Goal: Find contact information: Obtain details needed to contact an individual or organization

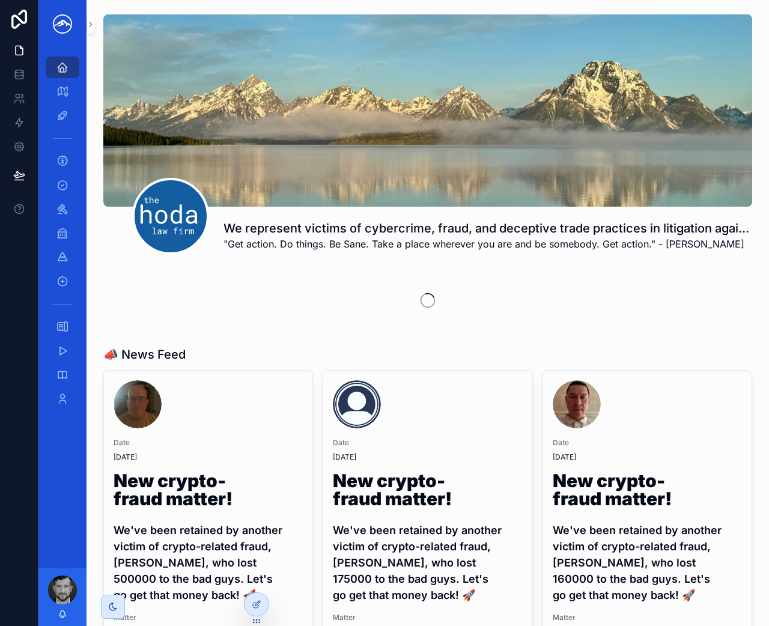
click at [96, 28] on div "We represent victims of cybercrime, fraud, and deceptive trade practices in lit…" at bounding box center [428, 135] width 664 height 250
click at [91, 28] on icon "scrollable content" at bounding box center [91, 24] width 8 height 9
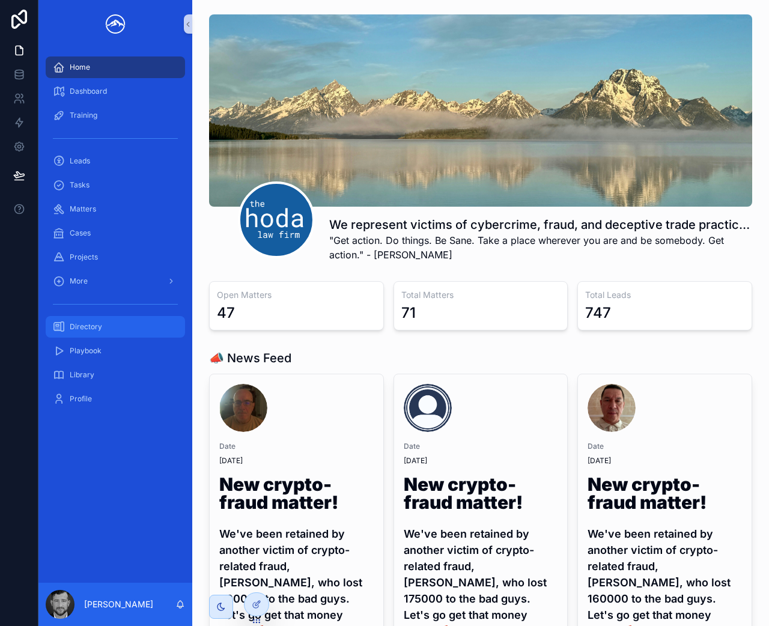
click at [135, 332] on div "Directory" at bounding box center [115, 326] width 125 height 19
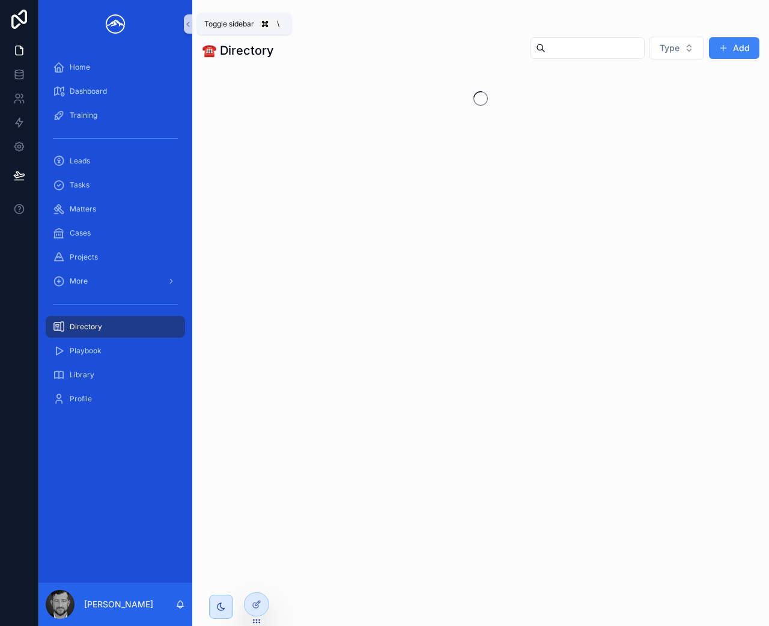
click at [188, 28] on icon "scrollable content" at bounding box center [188, 24] width 8 height 9
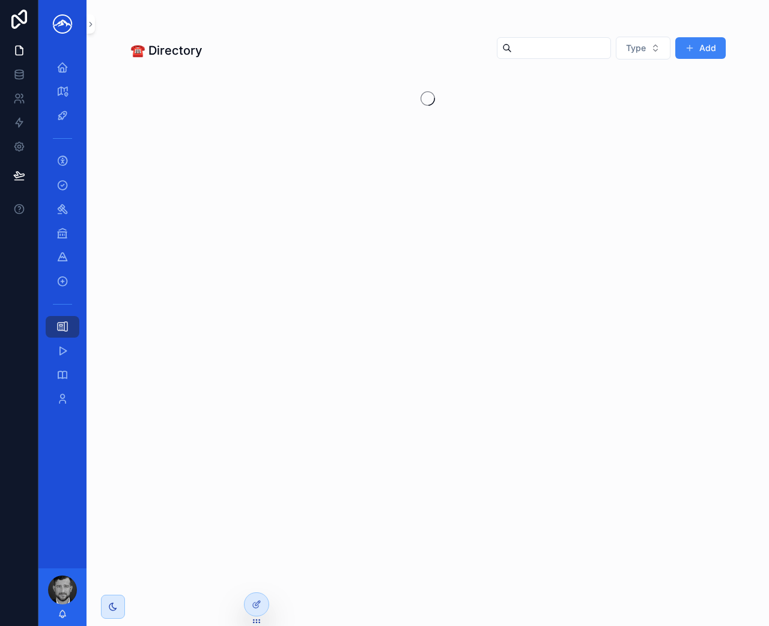
click at [552, 43] on input "scrollable content" at bounding box center [561, 48] width 99 height 17
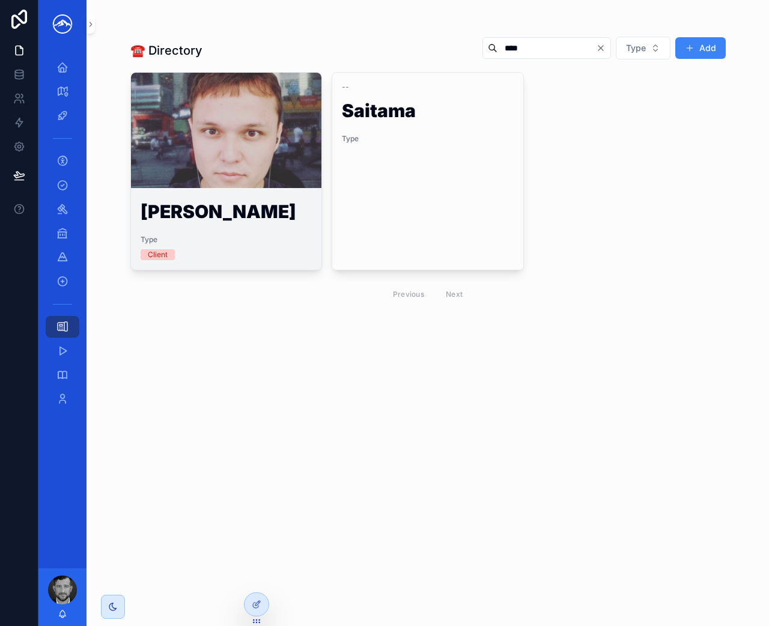
type input "****"
click at [240, 191] on link "[PERSON_NAME] Type Client" at bounding box center [226, 171] width 192 height 198
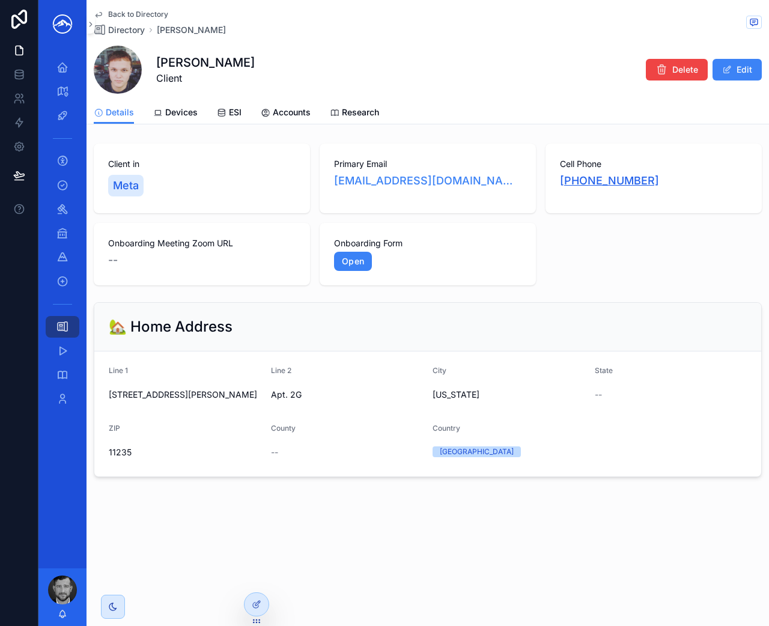
click at [593, 188] on link "[PHONE_NUMBER]" at bounding box center [609, 181] width 99 height 17
